Goal: Navigation & Orientation: Go to known website

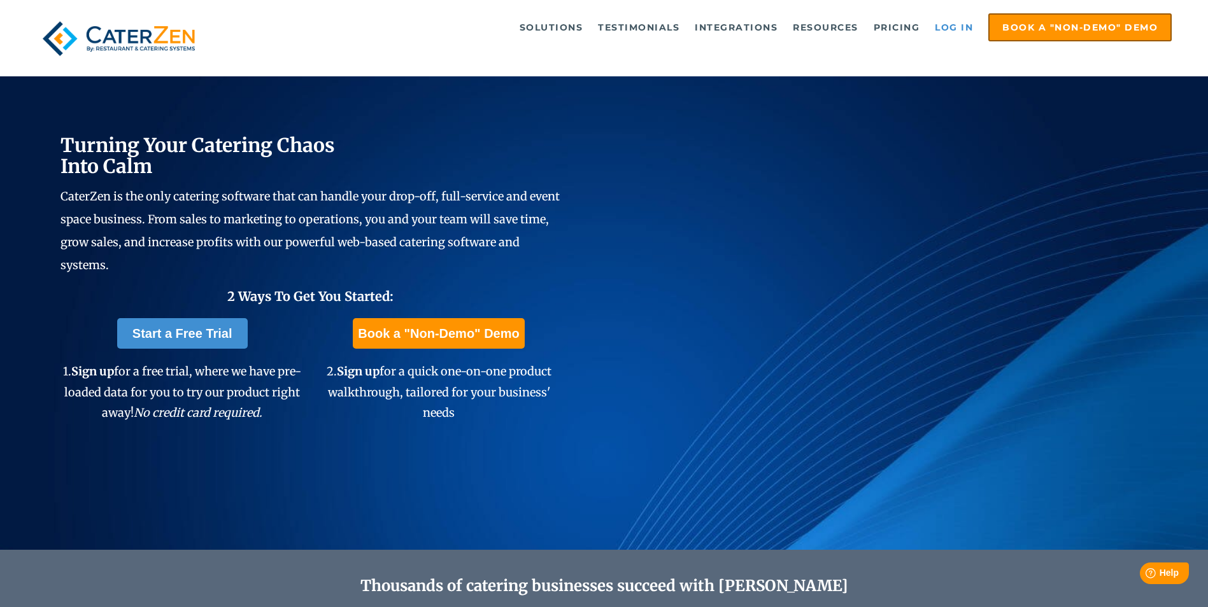
click at [942, 25] on link "Log in" at bounding box center [953, 27] width 51 height 25
click at [937, 25] on link "Log in" at bounding box center [953, 27] width 51 height 25
click at [954, 19] on link "Log in" at bounding box center [953, 27] width 51 height 25
